Goal: Information Seeking & Learning: Learn about a topic

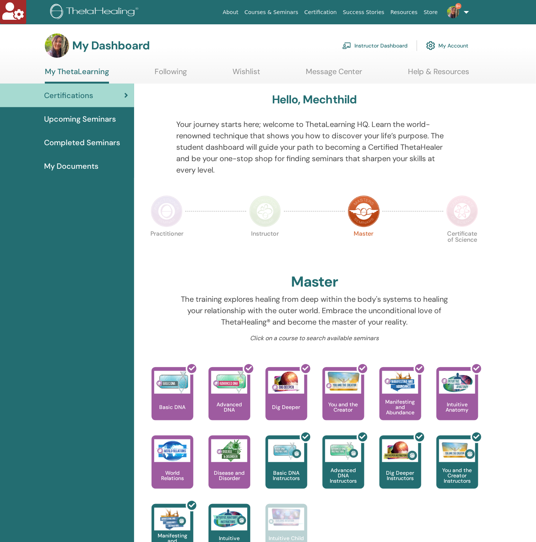
click at [392, 48] on link "Instructor Dashboard" at bounding box center [375, 45] width 65 height 17
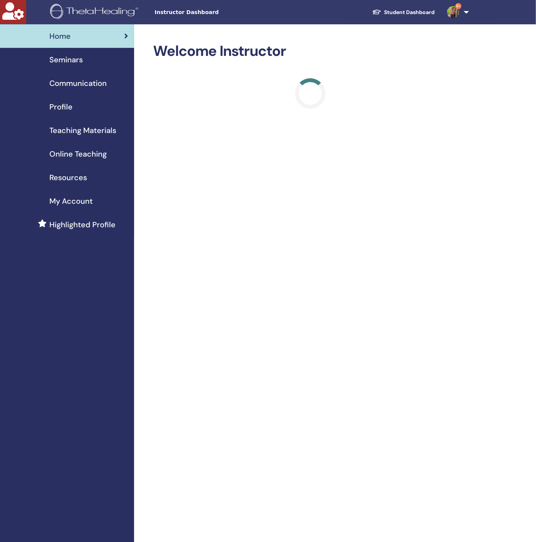
click at [70, 135] on span "Teaching Materials" at bounding box center [82, 130] width 67 height 11
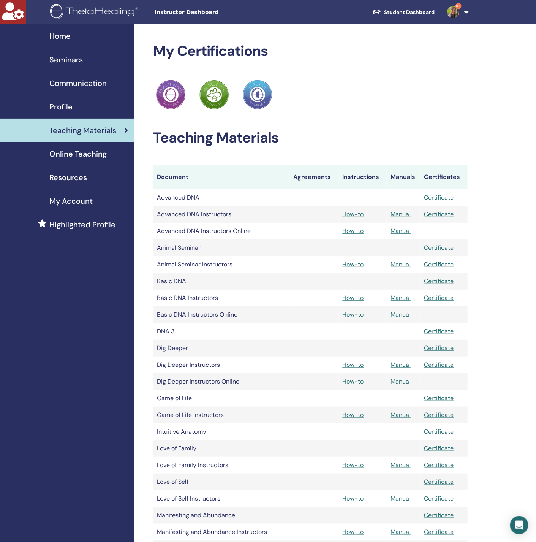
click at [364, 151] on div "Teaching Materials Document Agreements Instructions Manuals Certificates Advanc…" at bounding box center [310, 477] width 315 height 697
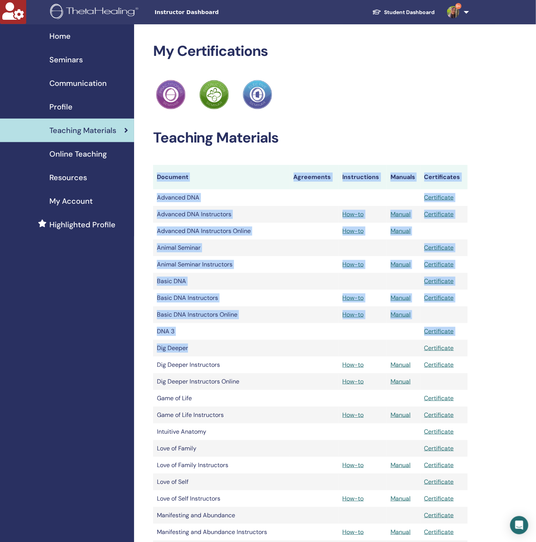
drag, startPoint x: 306, startPoint y: 123, endPoint x: 292, endPoint y: 313, distance: 190.2
click at [291, 324] on div "My Certifications ThetaHealing Practitioner ThetaHealing Instructor ThetaHealin…" at bounding box center [310, 435] width 315 height 784
click at [294, 302] on tr "Basic DNA Instructors How-to Manual Certificate" at bounding box center [310, 298] width 315 height 17
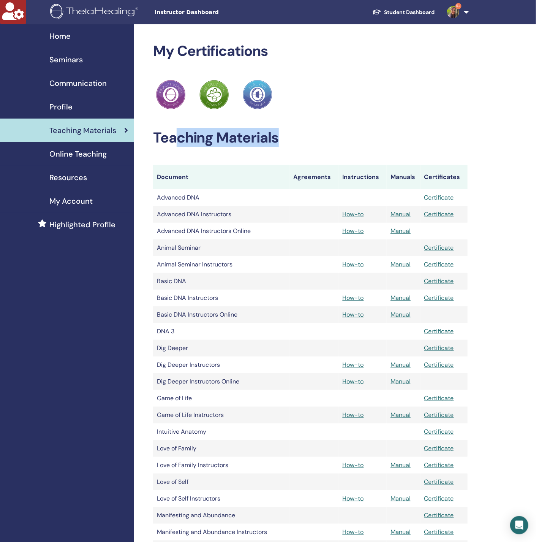
drag, startPoint x: 242, startPoint y: 156, endPoint x: 413, endPoint y: 124, distance: 174.5
click at [413, 124] on div "My Certifications ThetaHealing Practitioner ThetaHealing Instructor ThetaHealin…" at bounding box center [310, 435] width 315 height 784
click at [413, 122] on div "My Certifications ThetaHealing Practitioner ThetaHealing Instructor ThetaHealin…" at bounding box center [310, 435] width 315 height 784
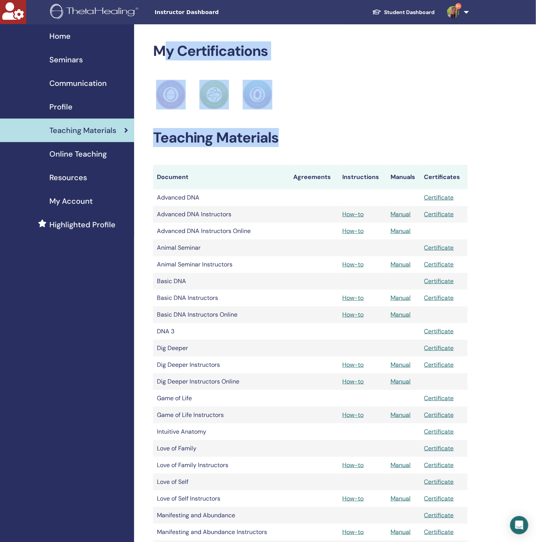
drag, startPoint x: 161, startPoint y: 49, endPoint x: 371, endPoint y: 141, distance: 229.0
click at [371, 141] on div "My Certifications ThetaHealing Practitioner ThetaHealing Instructor ThetaHealin…" at bounding box center [310, 435] width 315 height 784
click at [390, 135] on h2 "Teaching Materials" at bounding box center [310, 137] width 315 height 17
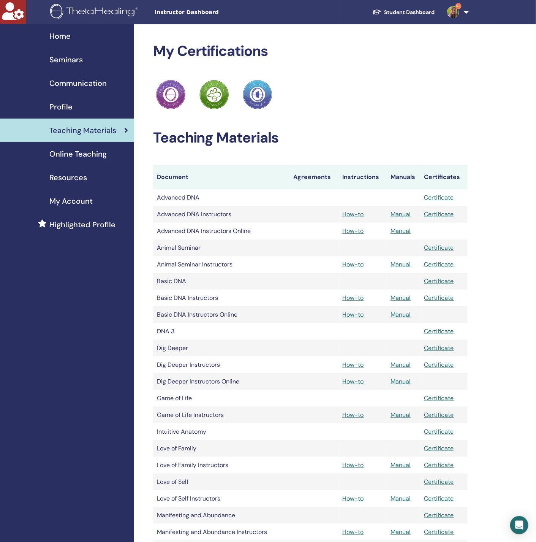
click at [366, 139] on h2 "Teaching Materials" at bounding box center [310, 137] width 315 height 17
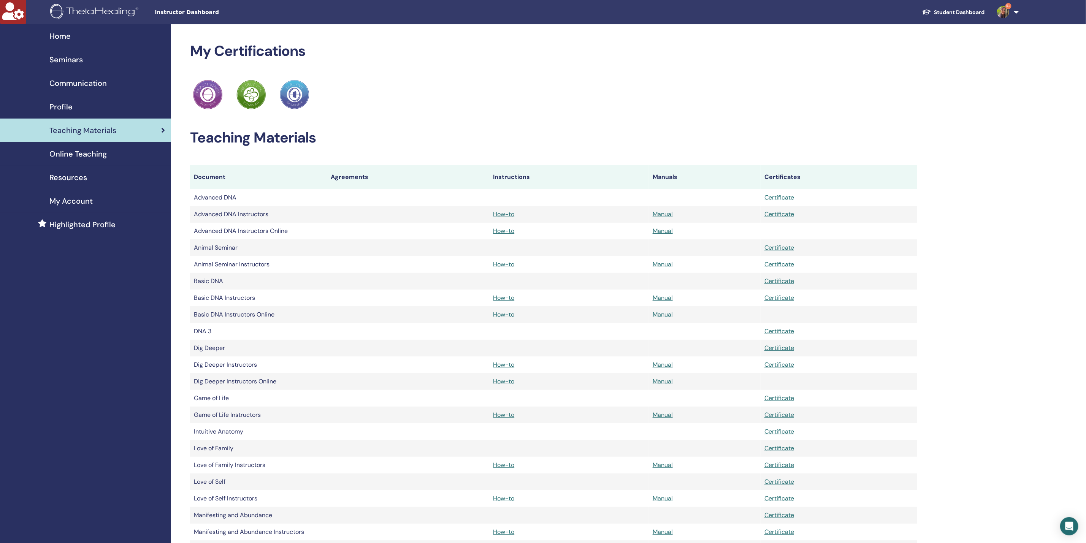
click at [47, 528] on div "Home Seminars Communication Profile Teaching Materials Online Teaching" at bounding box center [85, 478] width 171 height 909
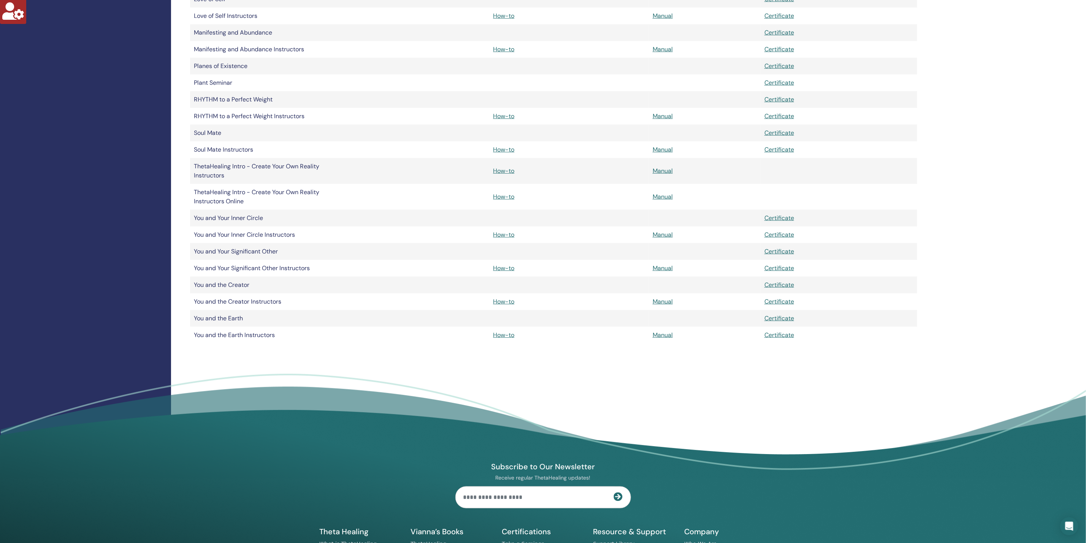
scroll to position [565, 0]
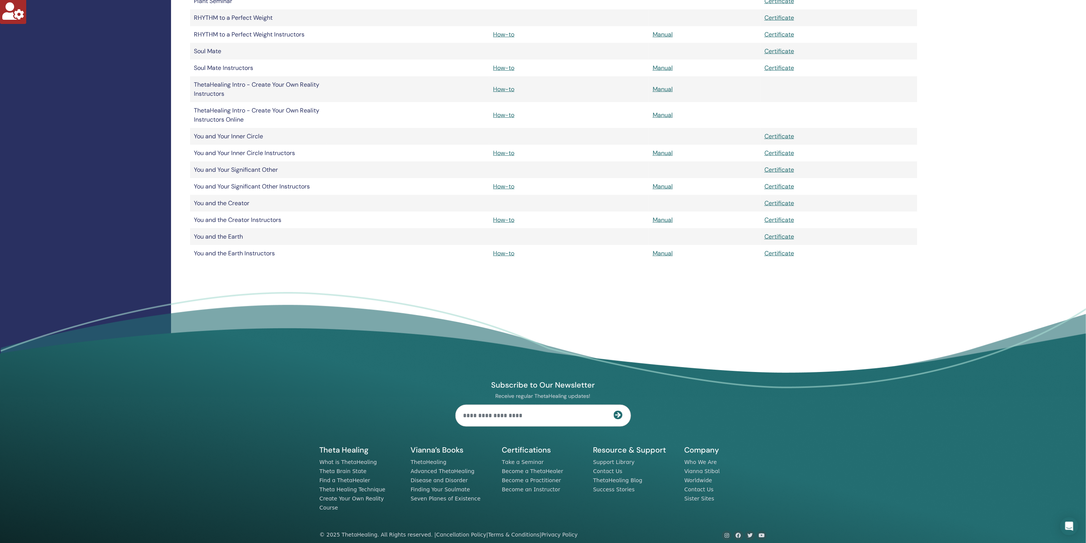
drag, startPoint x: 78, startPoint y: 516, endPoint x: 97, endPoint y: 453, distance: 65.9
click at [78, 515] on footer "Subscribe to Our Newsletter Receive regular ThetaHealing updates! Theta Healing…" at bounding box center [543, 422] width 1086 height 261
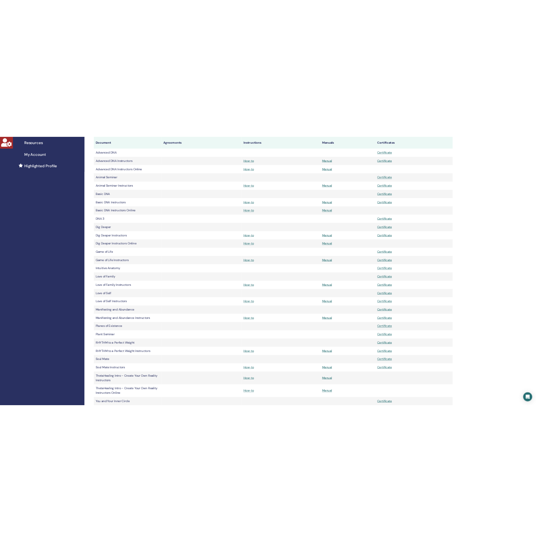
scroll to position [0, 0]
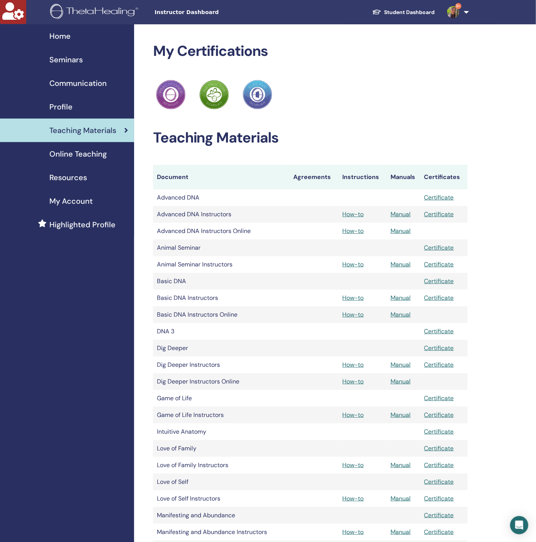
click at [378, 86] on div "ThetaHealing Practitioner ThetaHealing Instructor ThetaHealing Elective" at bounding box center [310, 94] width 315 height 33
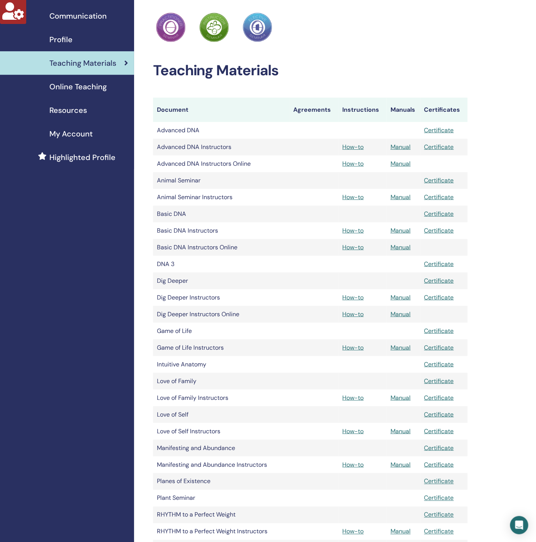
scroll to position [171, 0]
